Goal: Communication & Community: Answer question/provide support

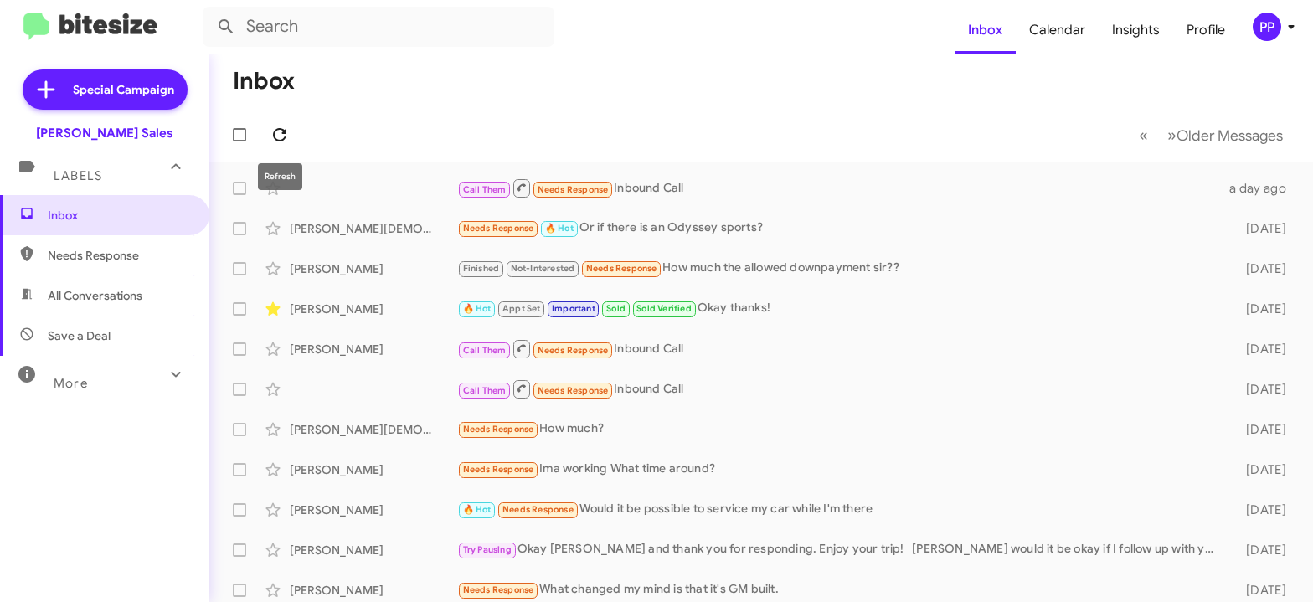
click at [279, 129] on icon at bounding box center [279, 134] width 13 height 13
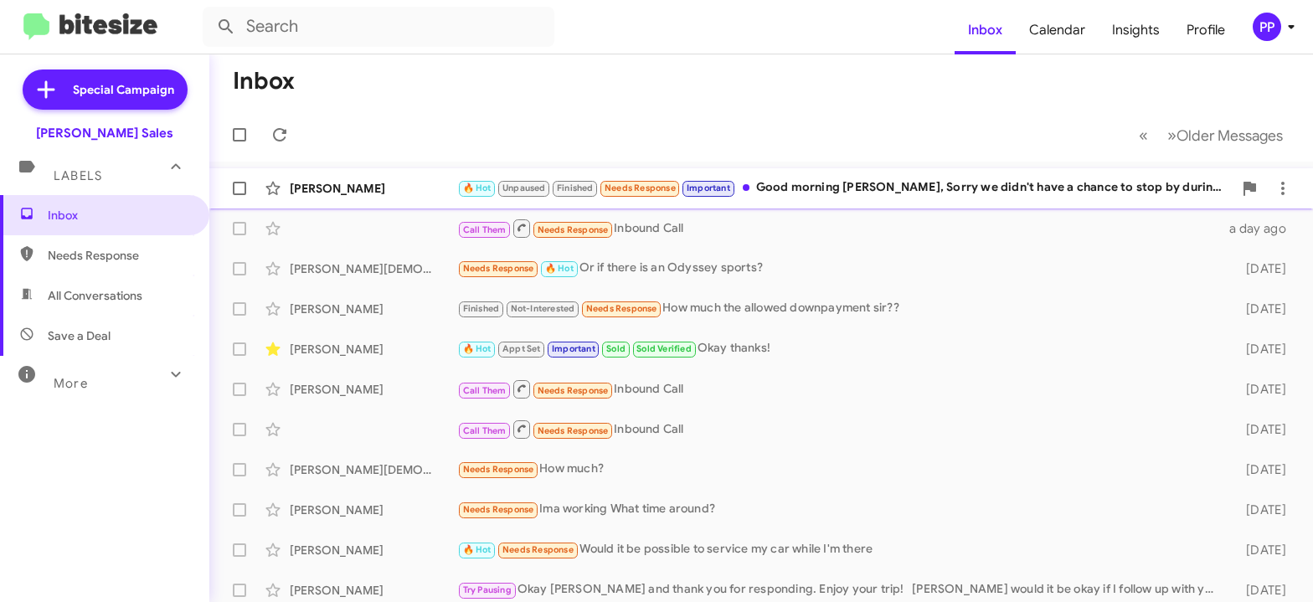
click at [830, 185] on div "🔥 Hot Unpaused Finished Needs Response Important Good morning [PERSON_NAME], So…" at bounding box center [845, 187] width 776 height 19
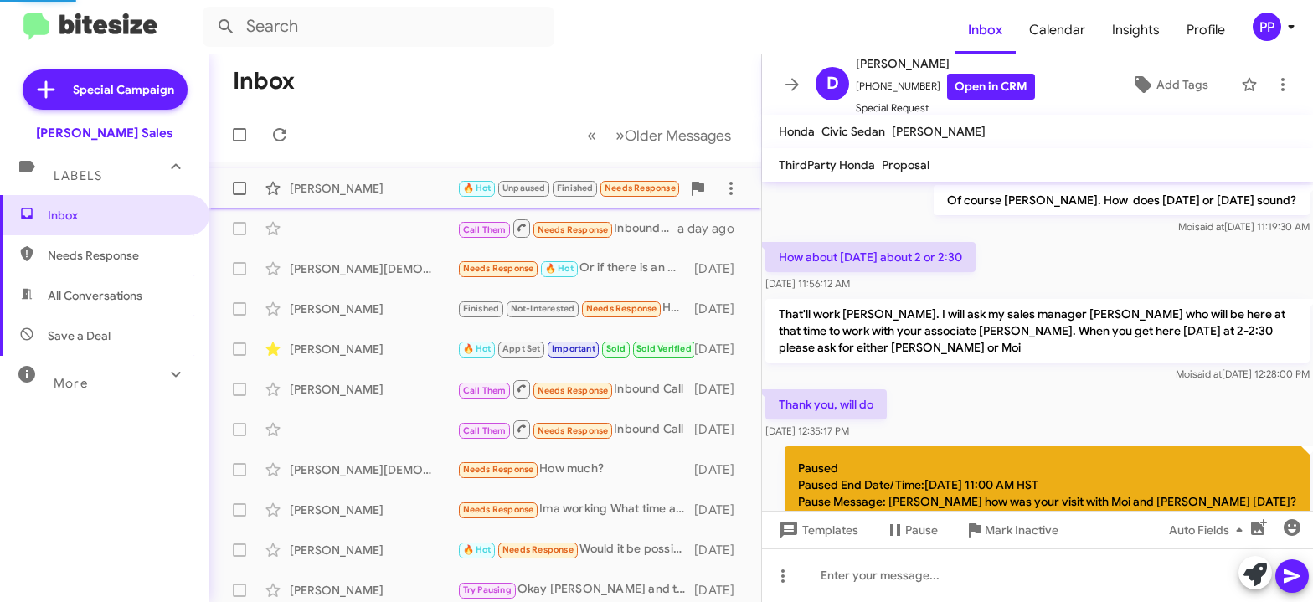
scroll to position [1126, 0]
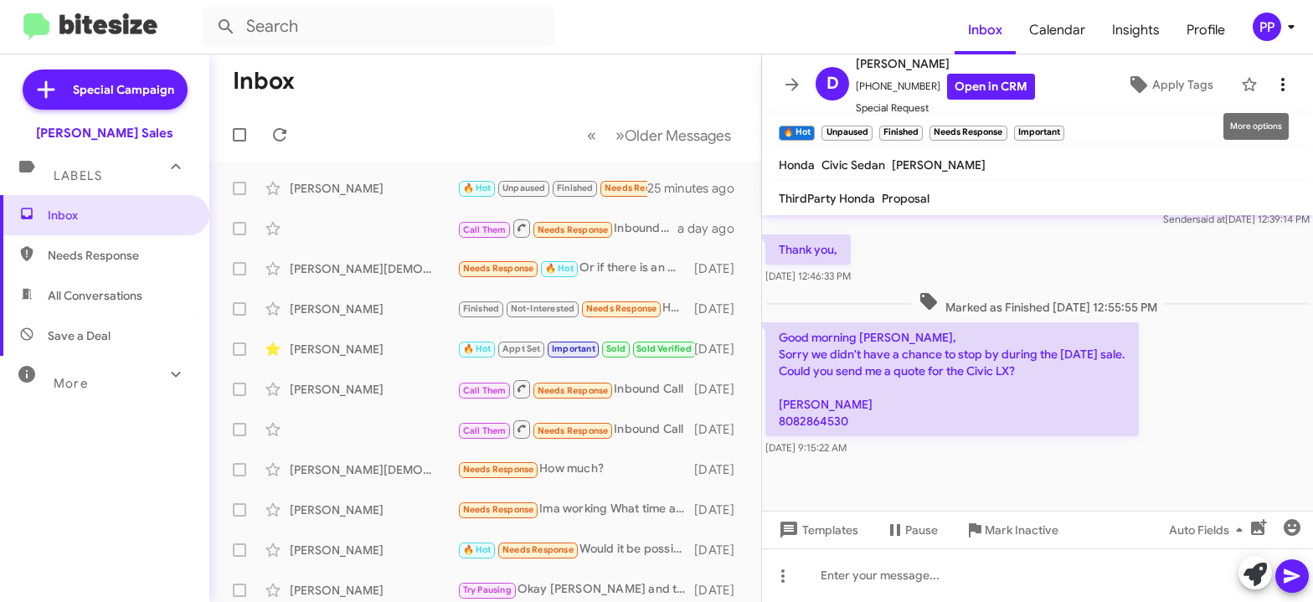
click at [1273, 88] on icon at bounding box center [1283, 85] width 20 height 20
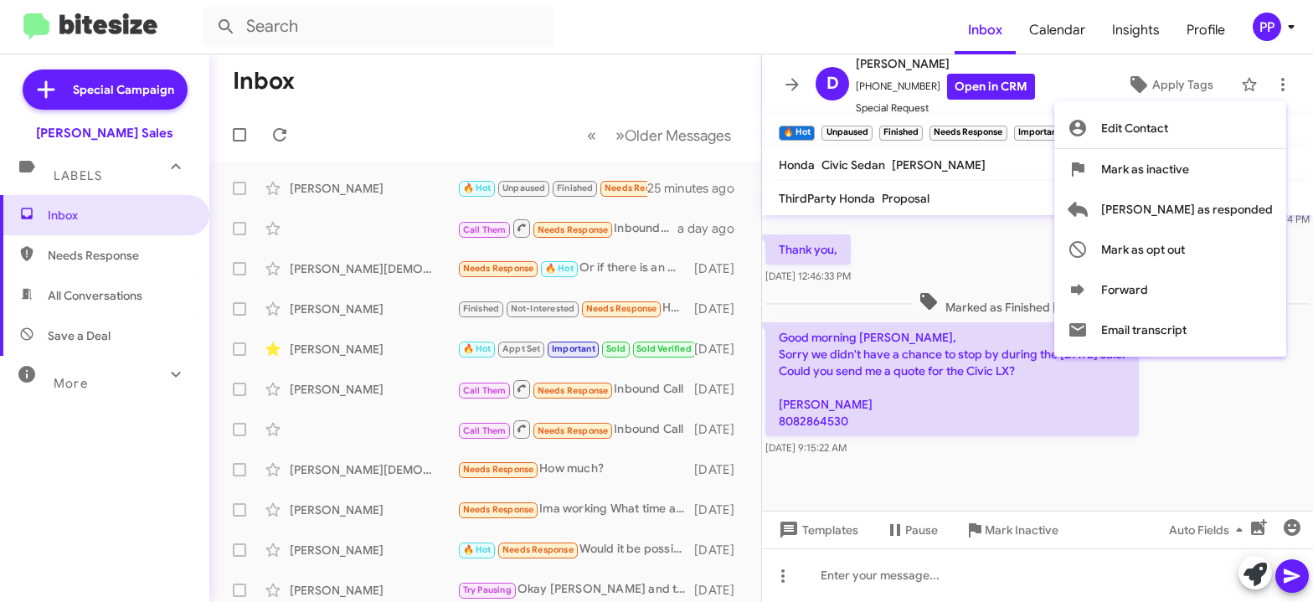
click at [791, 84] on div at bounding box center [656, 301] width 1313 height 602
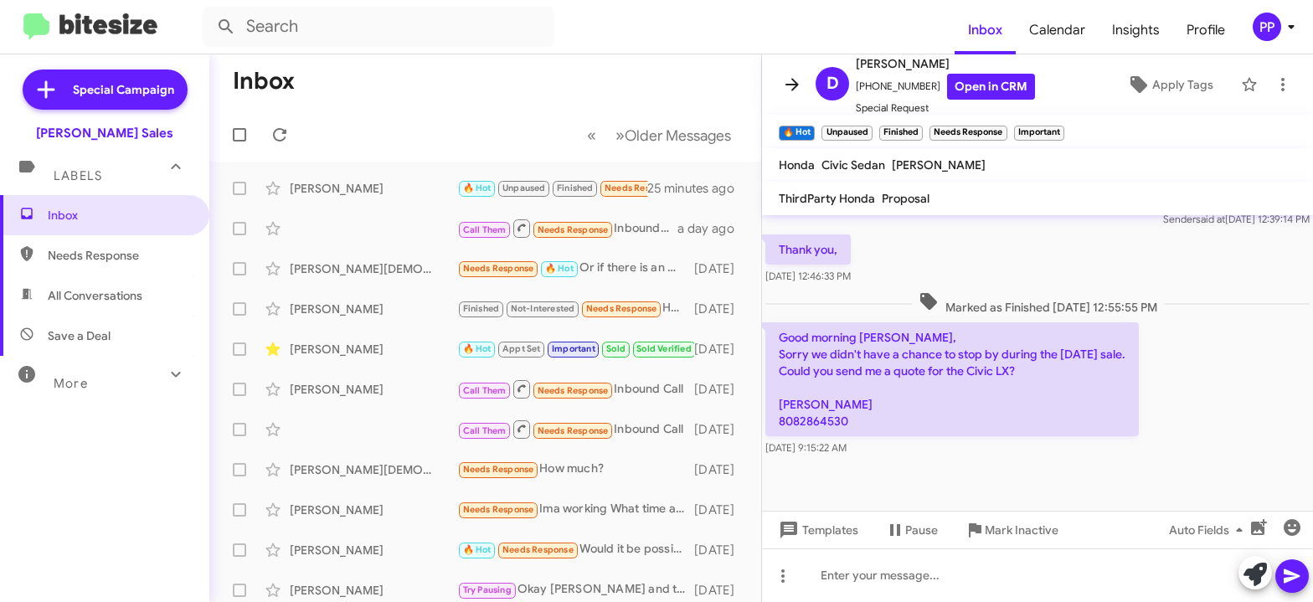
click at [799, 85] on icon at bounding box center [792, 85] width 20 height 20
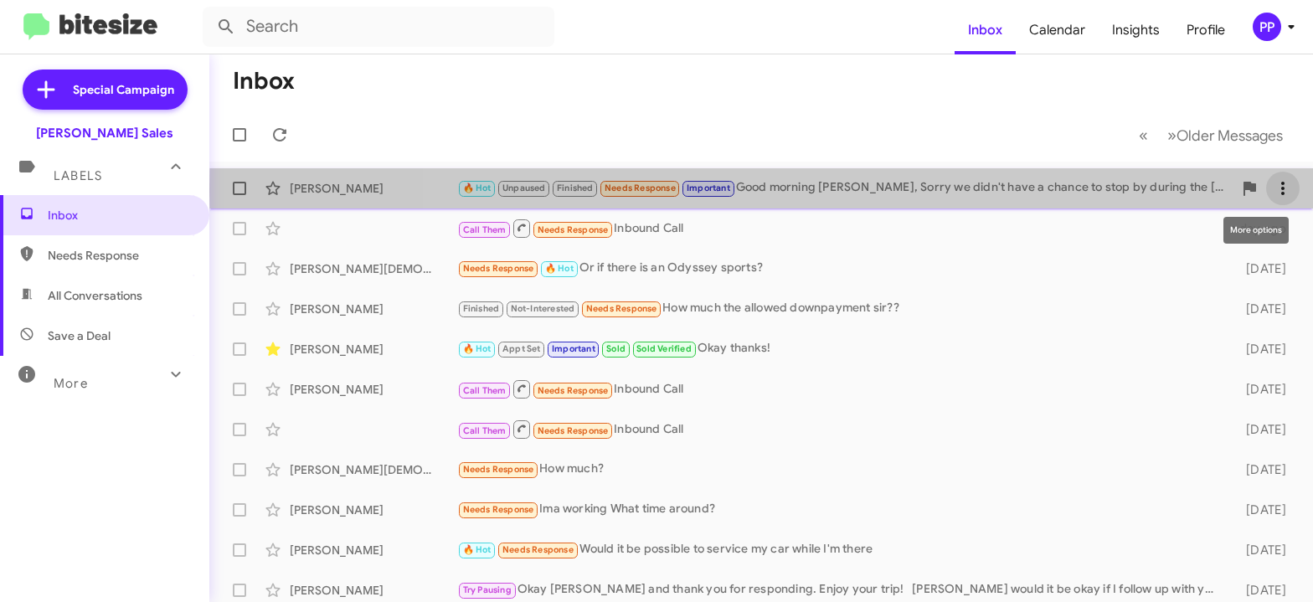
click at [1273, 190] on icon at bounding box center [1283, 188] width 20 height 20
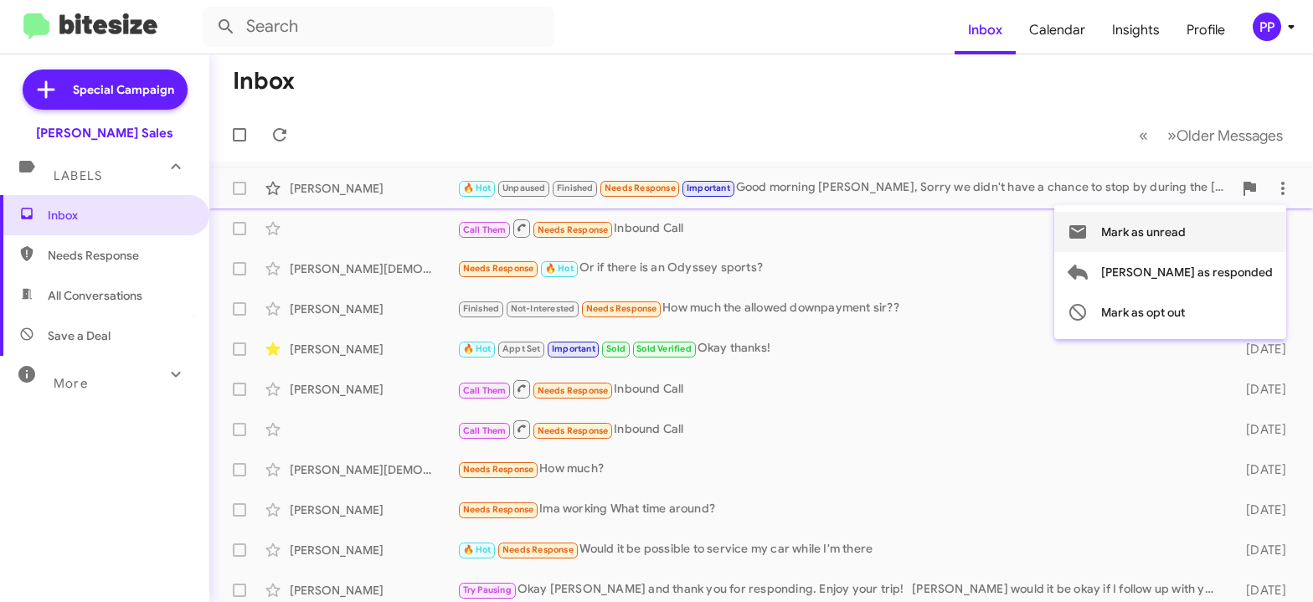
click at [1186, 232] on span "Mark as unread" at bounding box center [1143, 232] width 85 height 40
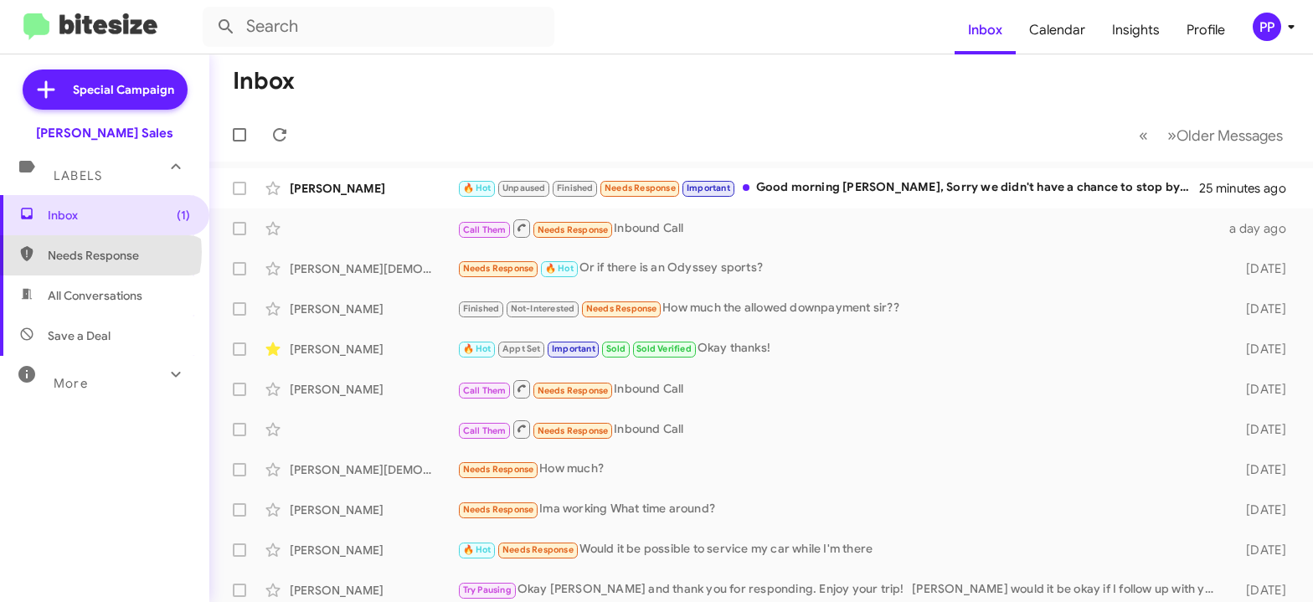
click at [100, 252] on span "Needs Response" at bounding box center [119, 255] width 142 height 17
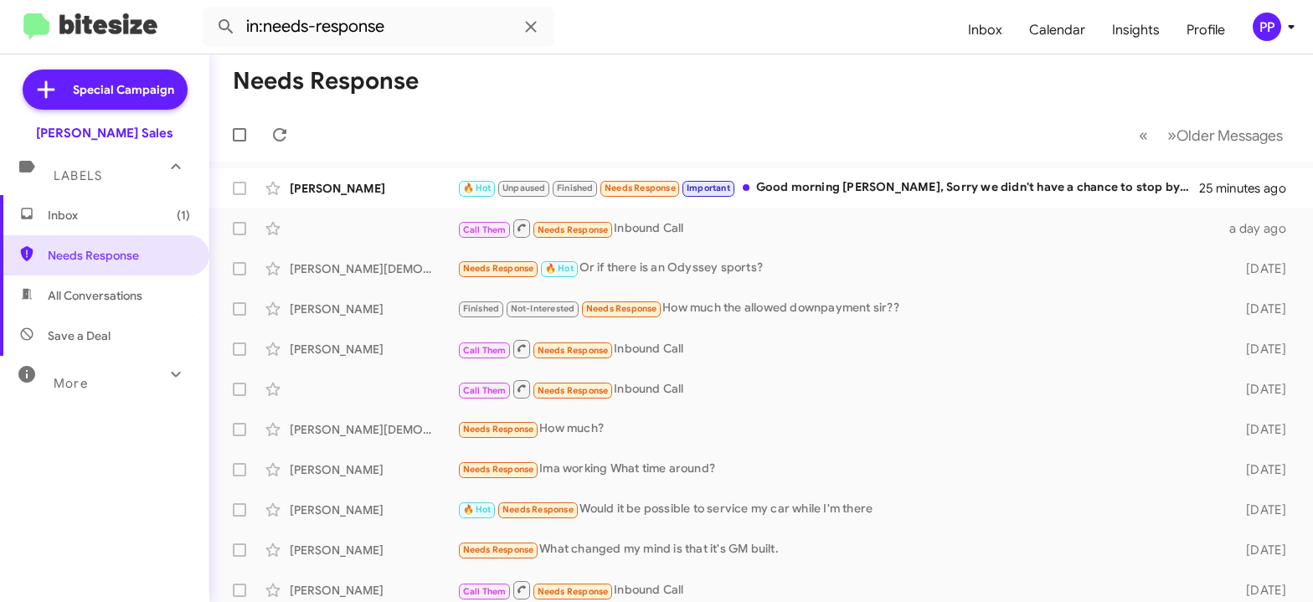
click at [85, 301] on span "All Conversations" at bounding box center [95, 295] width 95 height 17
type input "in:all-conversations"
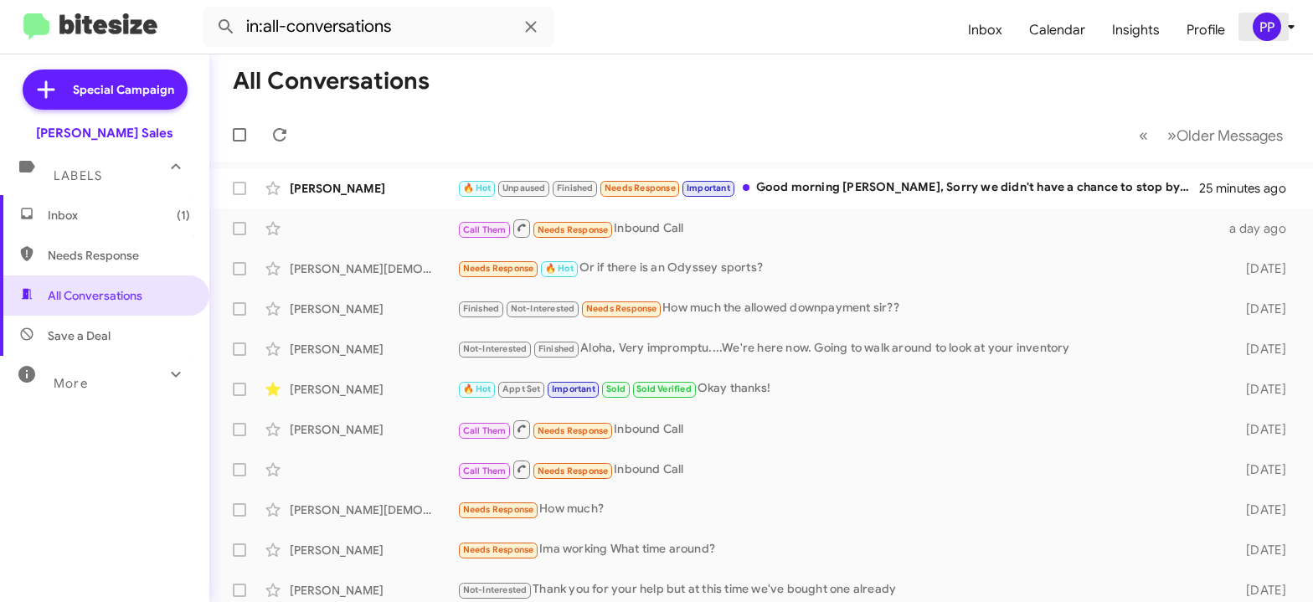
click at [1287, 23] on icon at bounding box center [1291, 27] width 20 height 20
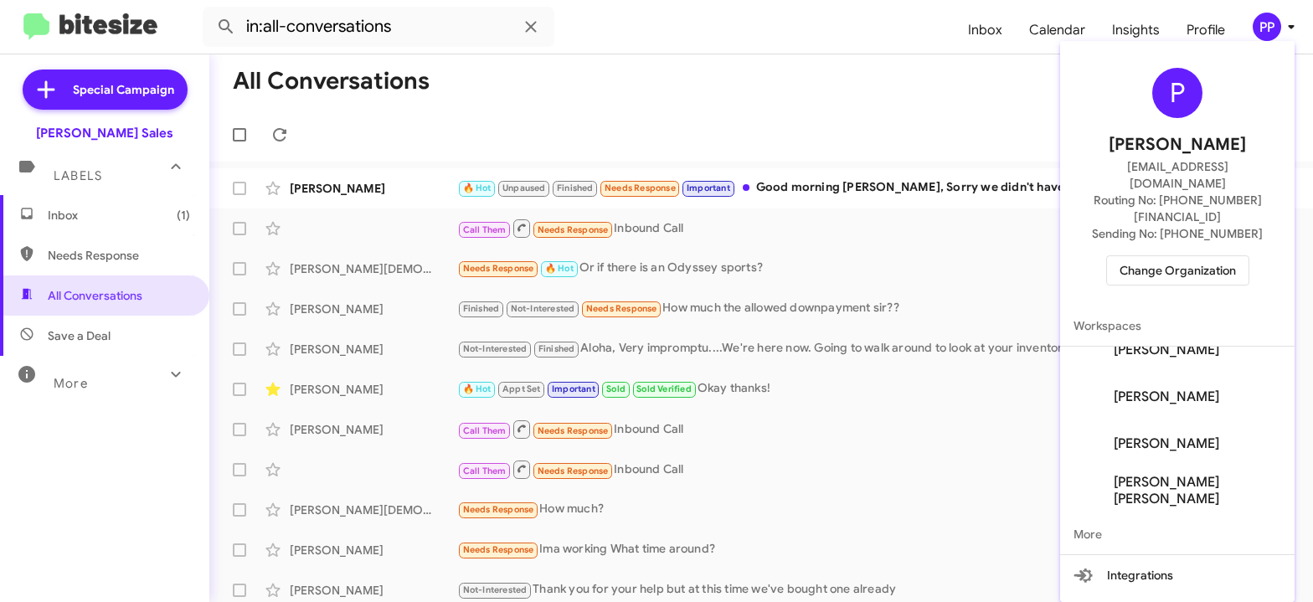
scroll to position [80, 0]
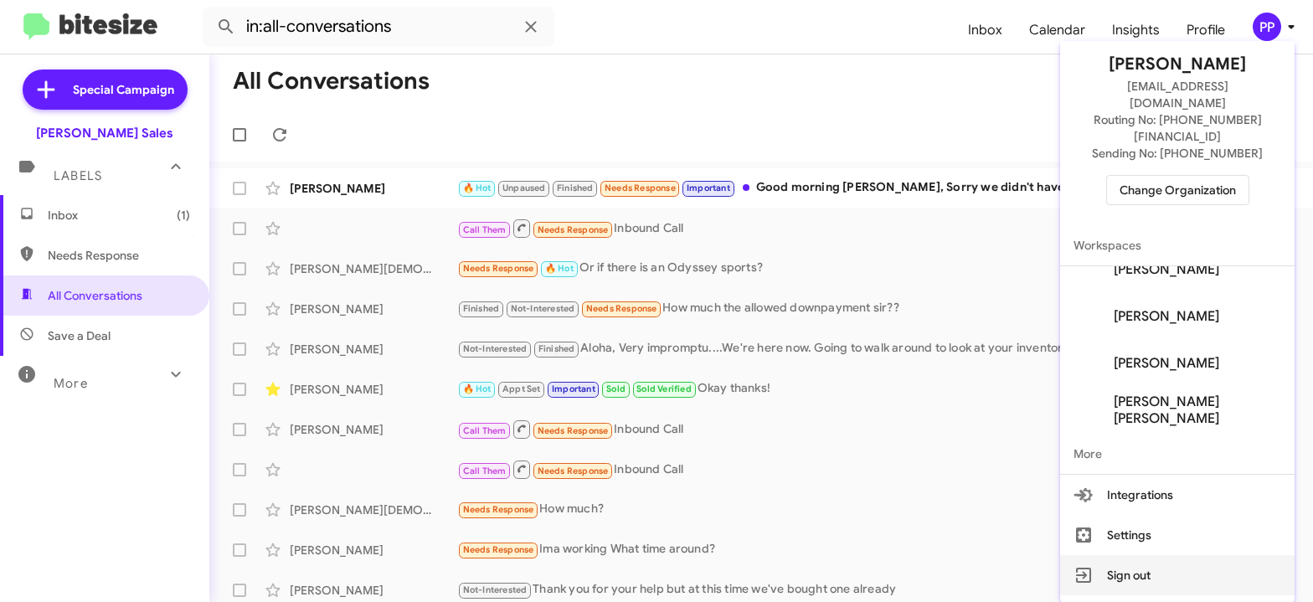
click at [1150, 567] on button "Sign out" at bounding box center [1177, 575] width 235 height 40
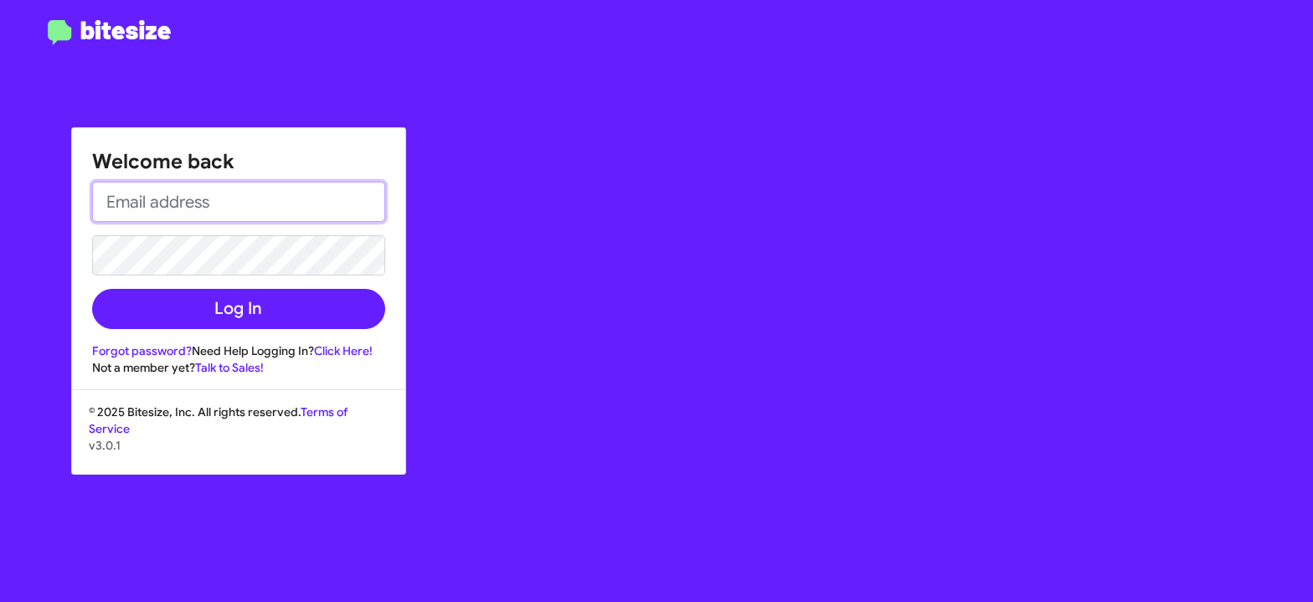
click at [265, 207] on input "email" at bounding box center [238, 202] width 293 height 40
type input "[EMAIL_ADDRESS][DOMAIN_NAME]"
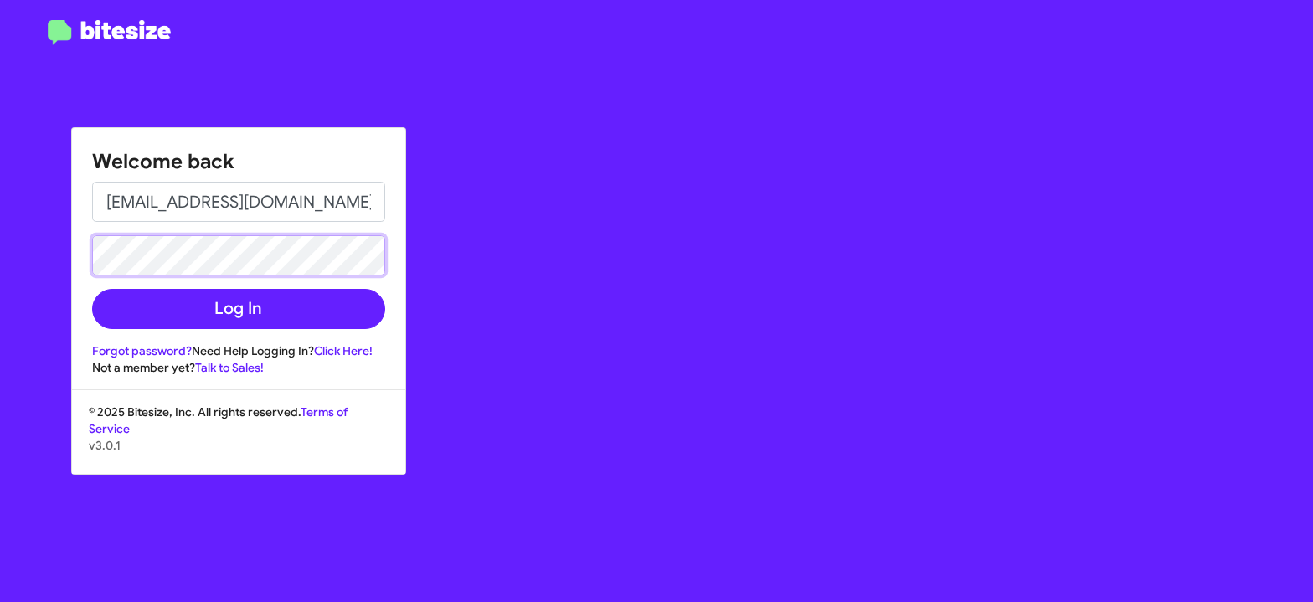
click at [92, 289] on button "Log In" at bounding box center [238, 309] width 293 height 40
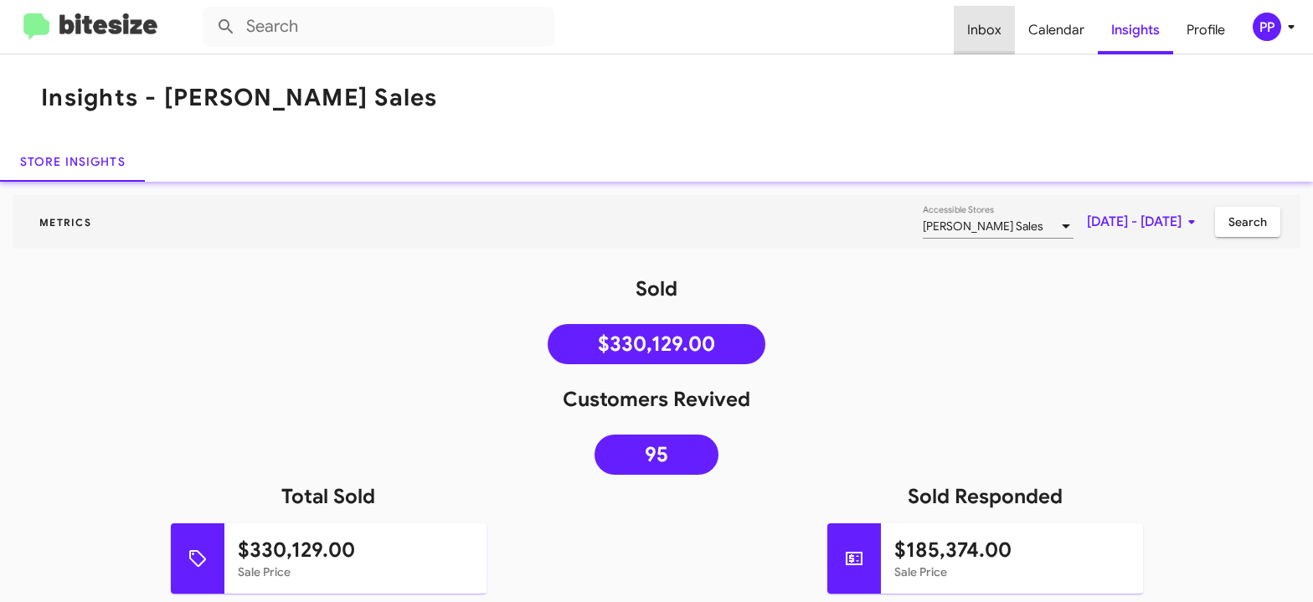
click at [986, 27] on span "Inbox" at bounding box center [984, 30] width 61 height 49
